Goal: Task Accomplishment & Management: Complete application form

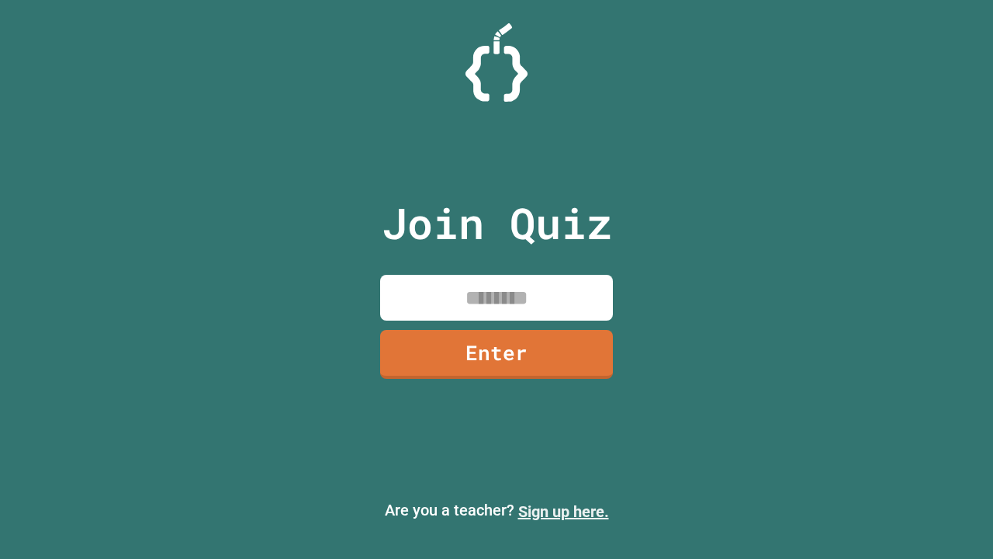
click at [563, 511] on link "Sign up here." at bounding box center [563, 511] width 91 height 19
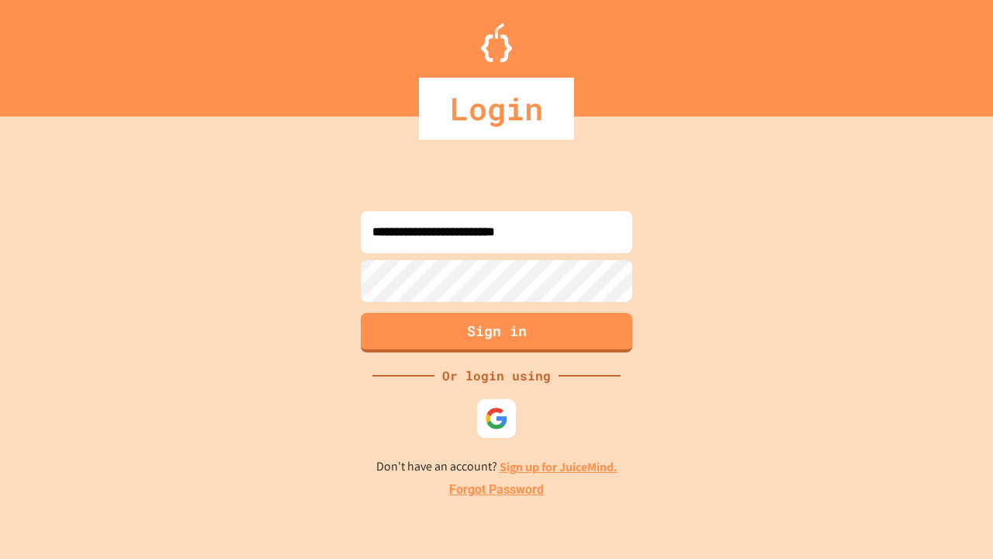
type input "**********"
